Goal: Transaction & Acquisition: Purchase product/service

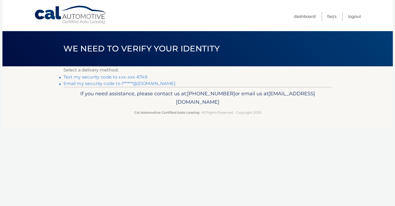
click at [86, 77] on link "Text my security code to xxx-xxx-6749" at bounding box center [105, 77] width 84 height 5
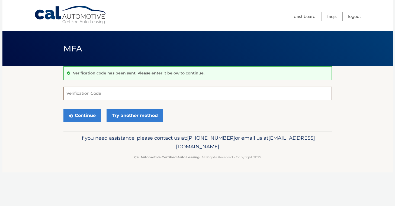
click at [81, 93] on input "Verification Code" at bounding box center [197, 94] width 269 height 14
type input "362485"
click at [85, 114] on button "Continue" at bounding box center [82, 116] width 38 height 14
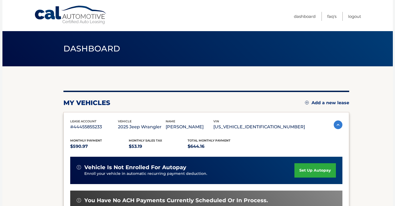
click at [29, 113] on section "my vehicles Add a new lease lease account #44455855233 vehicle 2025 Jeep Wrangl…" at bounding box center [197, 176] width 391 height 221
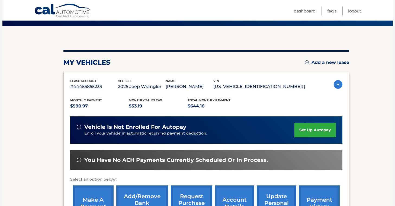
scroll to position [43, 0]
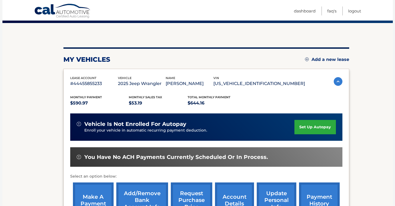
click at [18, 99] on section "my vehicles Add a new lease lease account #44455855233 vehicle 2025 Jeep Wrangl…" at bounding box center [197, 133] width 391 height 221
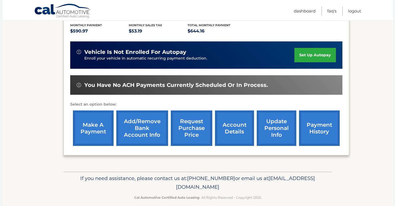
scroll to position [119, 0]
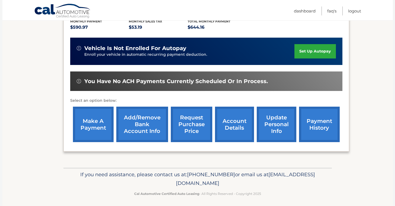
click at [375, 74] on section "my vehicles Add a new lease lease account #44455855233 vehicle 2025 Jeep Wrangl…" at bounding box center [197, 57] width 391 height 221
click at [25, 132] on section "my vehicles Add a new lease lease account #44455855233 vehicle 2025 Jeep Wrangl…" at bounding box center [197, 57] width 391 height 221
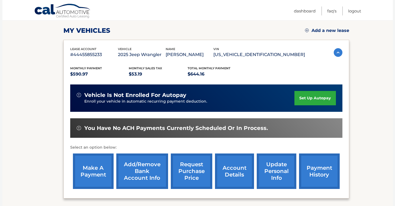
scroll to position [76, 0]
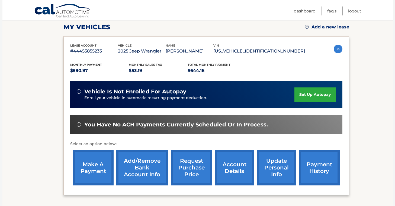
click at [94, 171] on link "make a payment" at bounding box center [93, 168] width 41 height 36
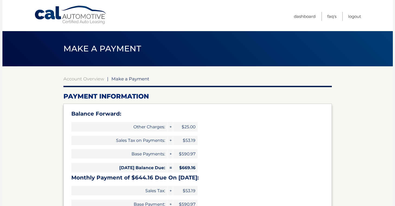
select select "YmY4ZGJmM2QtYzA2ZS00ZjRmLWJmNTYtNDU4ZTY2MzdkNmNi"
click at [247, 143] on div "Balance Forward: Other Charges: + $25.00 Sales Tax on Payments: + $53.19 Base P…" at bounding box center [197, 179] width 269 height 151
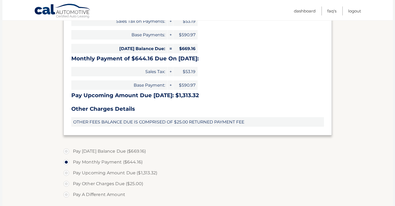
scroll to position [130, 0]
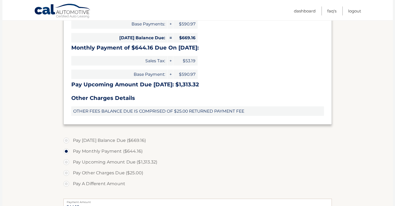
click at [66, 139] on label "Pay [DATE] Balance Due ($669.16)" at bounding box center [197, 140] width 269 height 11
click at [66, 139] on input "Pay [DATE] Balance Due ($669.16)" at bounding box center [68, 139] width 5 height 9
radio input "true"
type input "669.16"
click at [202, 154] on label "Pay Monthly Payment ($644.16)" at bounding box center [197, 151] width 269 height 11
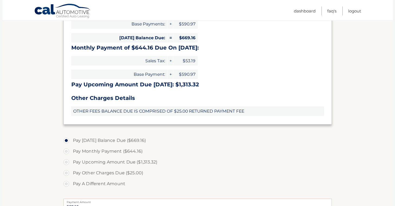
click at [71, 154] on input "Pay Monthly Payment ($644.16)" at bounding box center [68, 150] width 5 height 9
radio input "true"
type input "644.16"
click at [66, 157] on input "Pay Upcoming Amount Due ($1,313.32)" at bounding box center [68, 161] width 5 height 9
radio input "true"
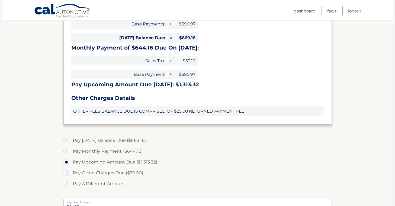
type input "1313.32"
click at [65, 139] on label "Pay Today's Balance Due ($669.16)" at bounding box center [197, 140] width 269 height 11
click at [66, 139] on input "Pay Today's Balance Due ($669.16)" at bounding box center [68, 139] width 5 height 9
radio input "true"
type input "669.16"
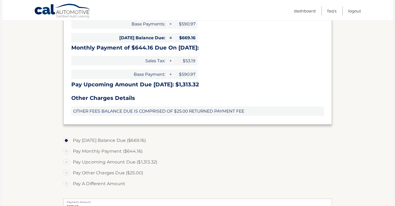
click at [66, 146] on input "Pay Monthly Payment ($644.16)" at bounding box center [68, 150] width 5 height 9
radio input "true"
type input "644.16"
click at [66, 135] on input "Pay Today's Balance Due ($669.16)" at bounding box center [68, 139] width 5 height 9
radio input "true"
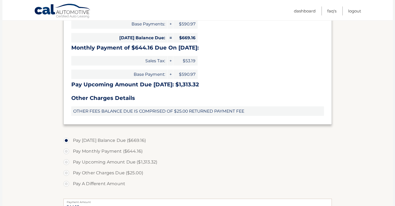
type input "669.16"
click at [342, 184] on section "Account Overview | Make a Payment Payment Information Balance Forward: Other Ch…" at bounding box center [197, 115] width 391 height 358
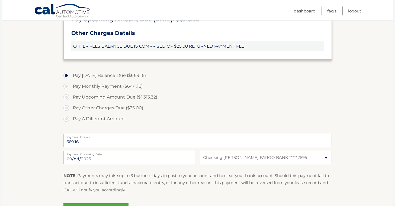
scroll to position [206, 0]
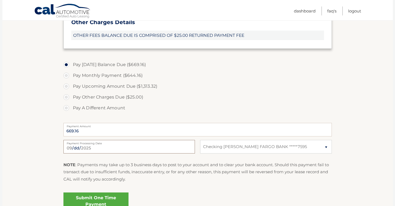
click at [89, 147] on input "2025-09-16" at bounding box center [129, 147] width 132 height 14
type input "2025-09-19"
click at [28, 155] on section "Account Overview | Make a Payment Payment Information Balance Forward: Other Ch…" at bounding box center [197, 39] width 391 height 358
click at [27, 150] on section "Account Overview | Make a Payment Payment Information Balance Forward: Other Ch…" at bounding box center [197, 39] width 391 height 358
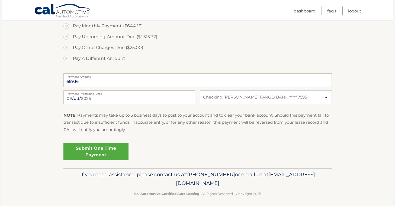
scroll to position [259, 0]
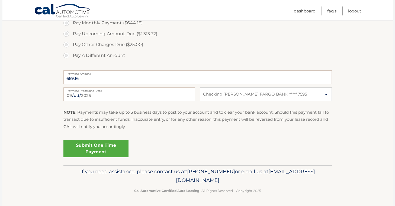
click at [100, 144] on link "Submit One Time Payment" at bounding box center [95, 148] width 65 height 17
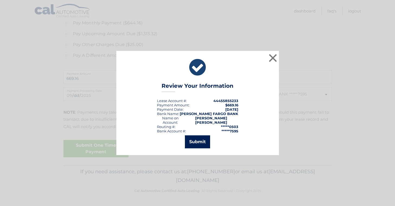
click at [196, 141] on button "Submit" at bounding box center [197, 142] width 25 height 13
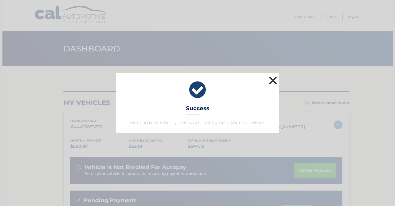
click at [274, 80] on button "×" at bounding box center [273, 80] width 11 height 11
